Goal: Information Seeking & Learning: Learn about a topic

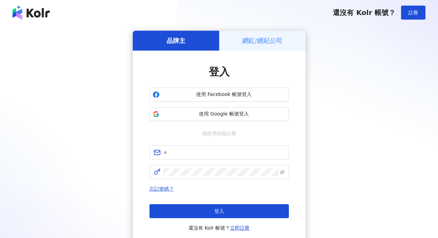
click at [191, 155] on input "text" at bounding box center [223, 152] width 121 height 8
type input "**********"
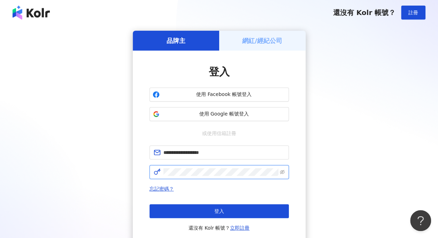
click button "登入" at bounding box center [218, 211] width 139 height 14
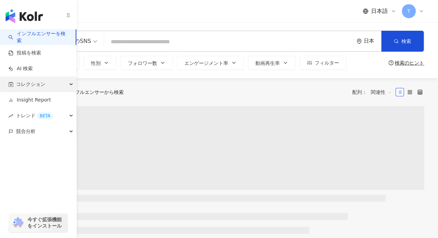
click at [27, 88] on span "コレクション" at bounding box center [30, 84] width 29 height 16
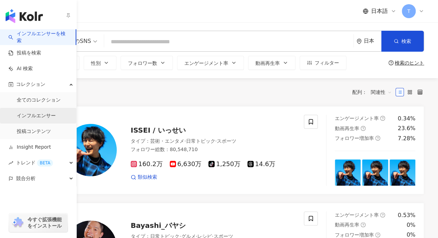
click at [56, 113] on link "インフルエンサー" at bounding box center [36, 115] width 39 height 7
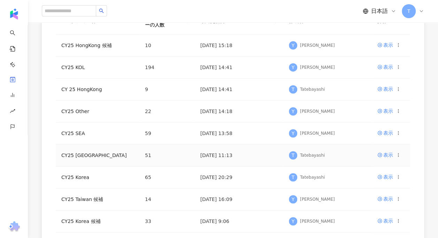
scroll to position [139, 0]
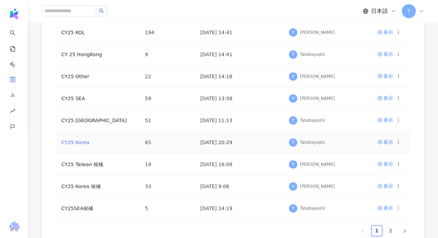
click at [74, 141] on link "CY25 Korea" at bounding box center [75, 142] width 28 height 6
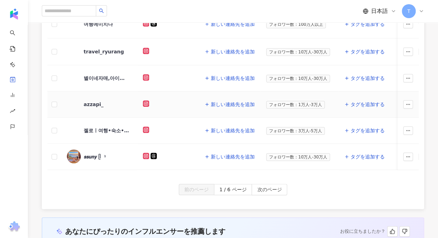
scroll to position [314, 0]
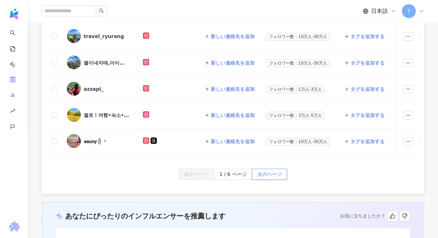
click at [271, 175] on span "次のページ" at bounding box center [269, 174] width 24 height 11
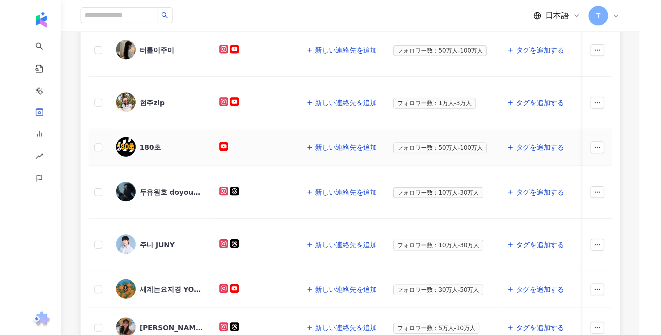
scroll to position [105, 0]
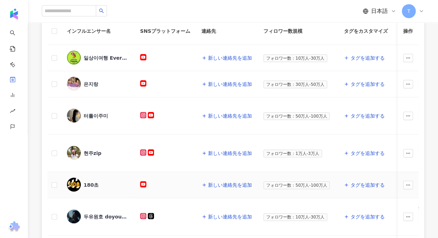
click at [100, 181] on span "180초" at bounding box center [106, 184] width 45 height 7
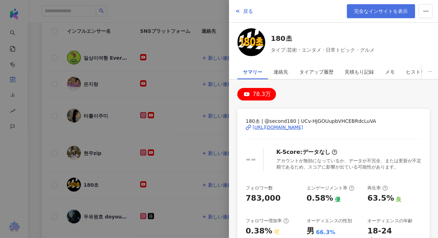
click at [408, 10] on link "完全なインサイトを表示" at bounding box center [381, 11] width 68 height 14
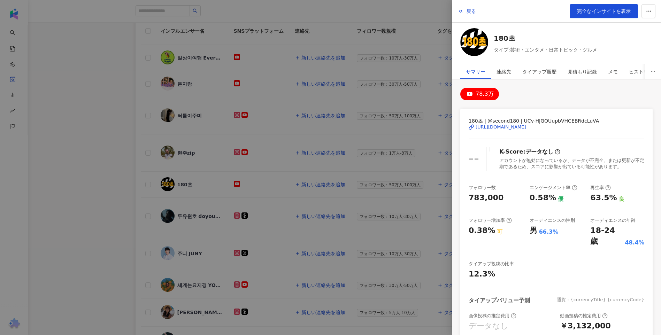
click at [44, 167] on div at bounding box center [330, 167] width 661 height 335
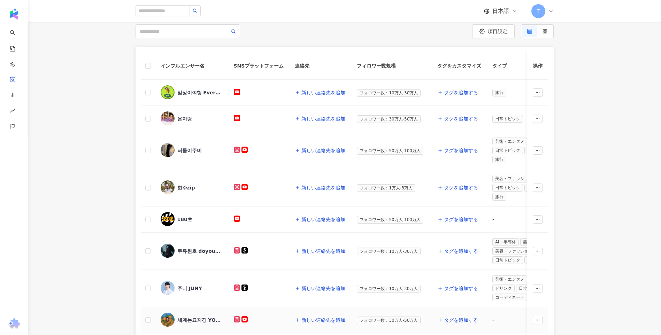
scroll to position [0, 0]
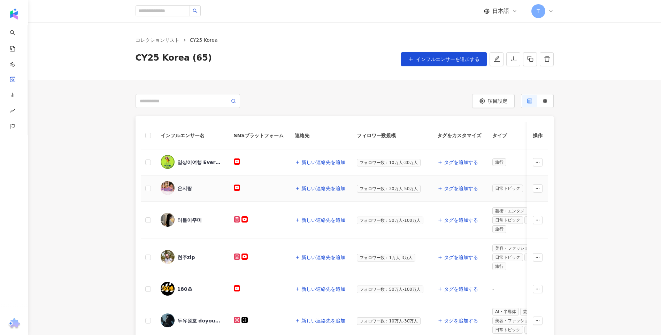
click at [182, 186] on div "은지랑" at bounding box center [184, 188] width 15 height 7
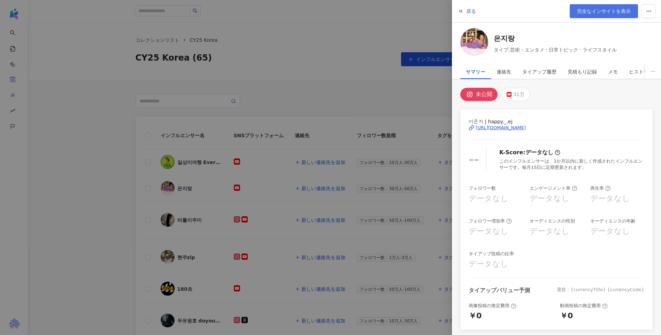
click at [438, 15] on link "完全なインサイトを表示" at bounding box center [604, 11] width 68 height 14
click at [349, 55] on div at bounding box center [330, 167] width 661 height 335
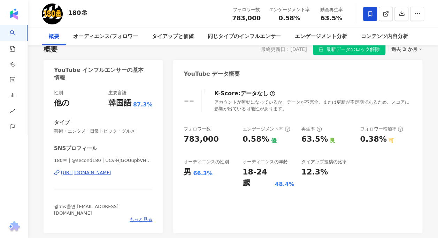
scroll to position [70, 0]
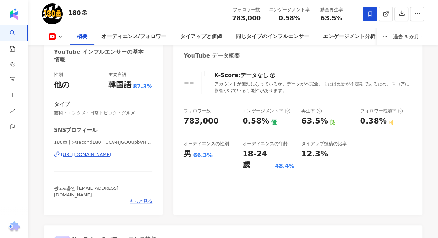
click at [99, 155] on div "https://www.youtube.com/channel/UCv-HJGOUupbVHCEBRdcLuVA" at bounding box center [86, 154] width 51 height 6
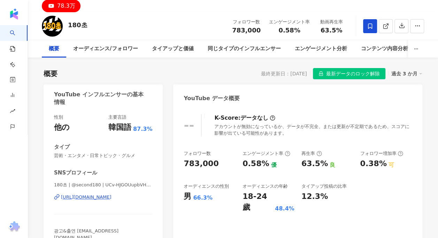
scroll to position [0, 0]
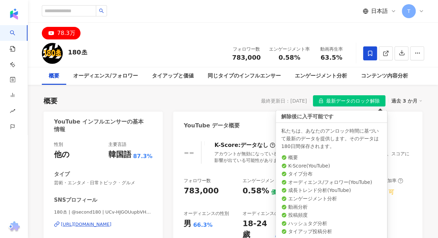
click at [367, 98] on span "最新データのロック解除" at bounding box center [353, 100] width 54 height 11
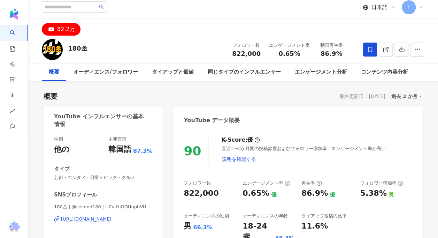
scroll to position [39, 0]
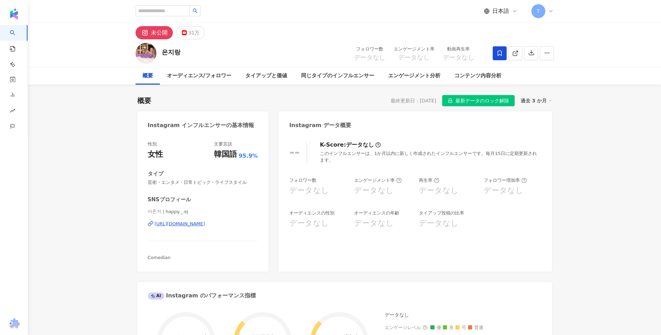
click at [190, 29] on div "31万" at bounding box center [193, 33] width 11 height 10
